Goal: Transaction & Acquisition: Obtain resource

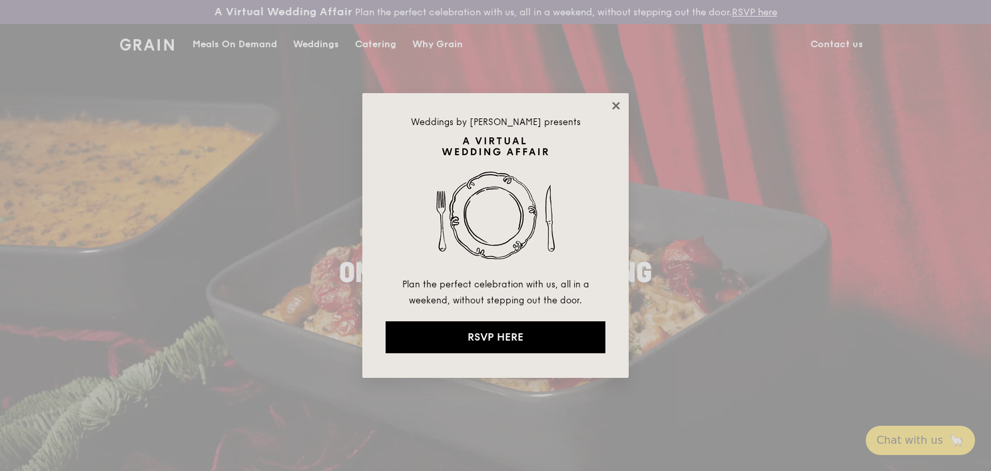
click at [618, 105] on icon at bounding box center [616, 106] width 12 height 12
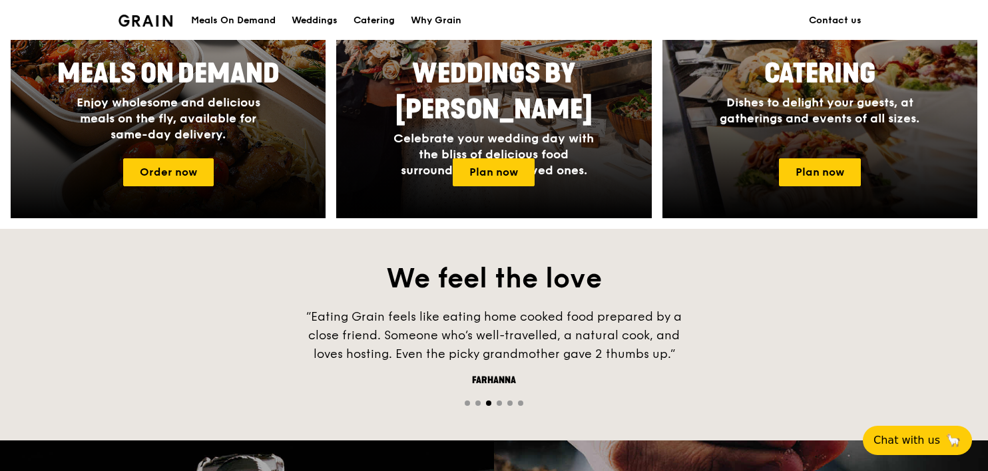
scroll to position [700, 0]
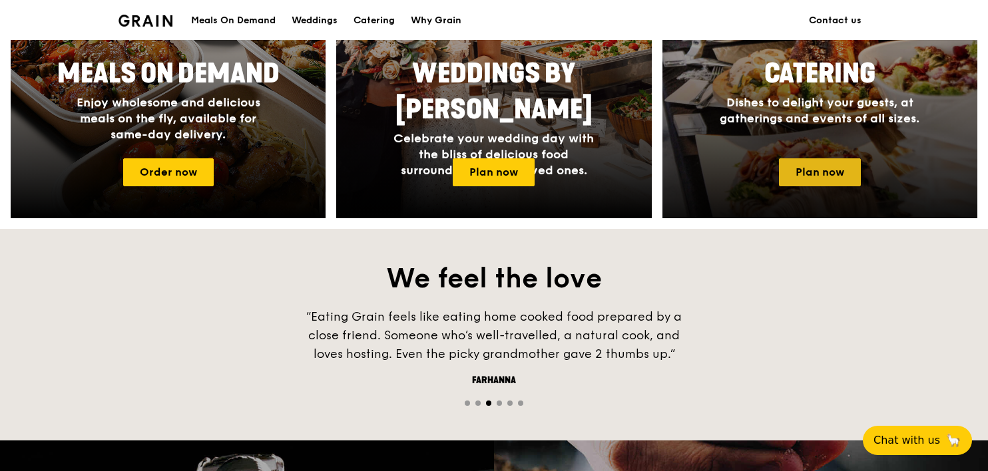
click at [821, 170] on link "Plan now" at bounding box center [820, 172] width 82 height 28
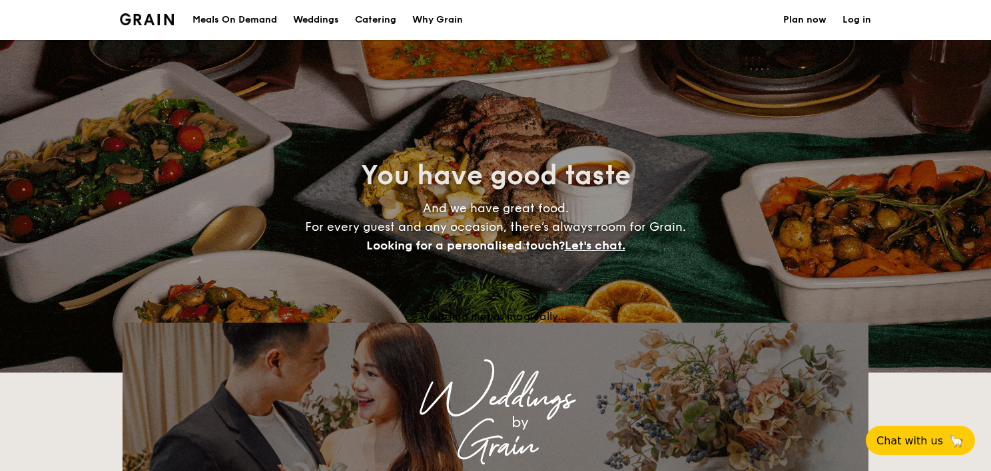
select select
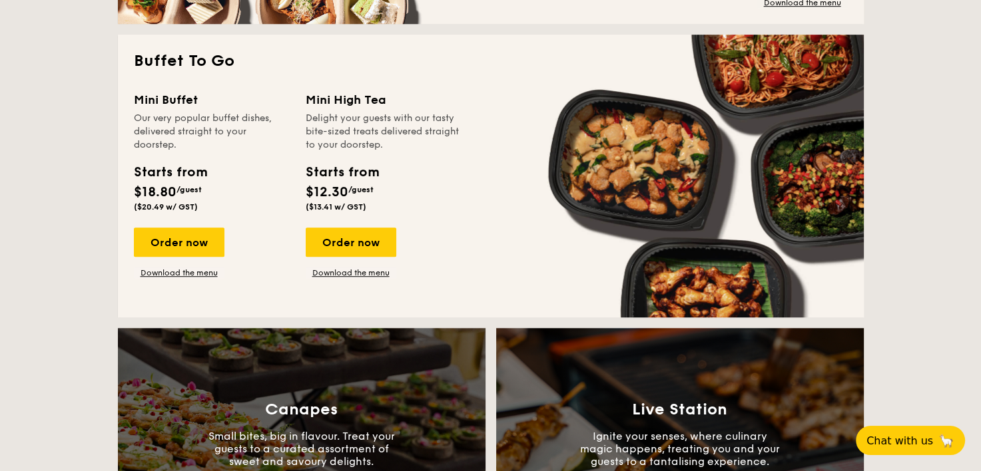
scroll to position [890, 0]
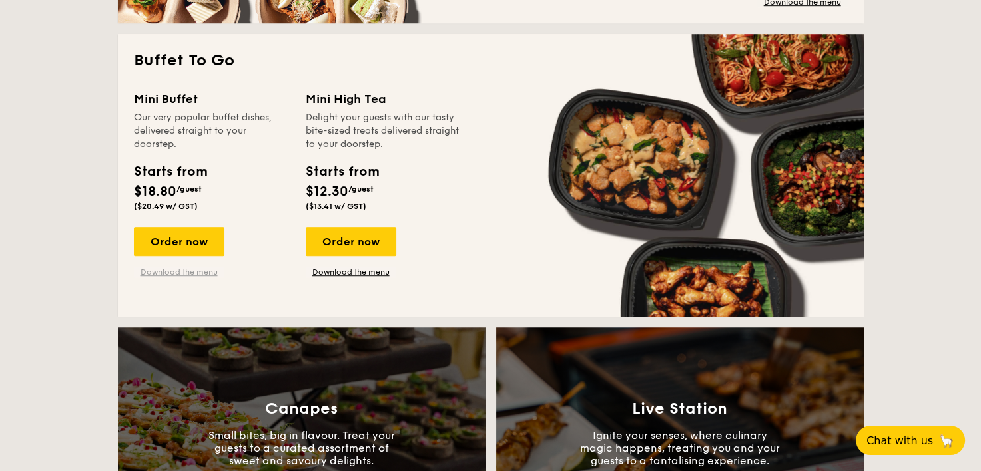
click at [181, 274] on link "Download the menu" at bounding box center [179, 272] width 91 height 11
